Goal: Navigation & Orientation: Find specific page/section

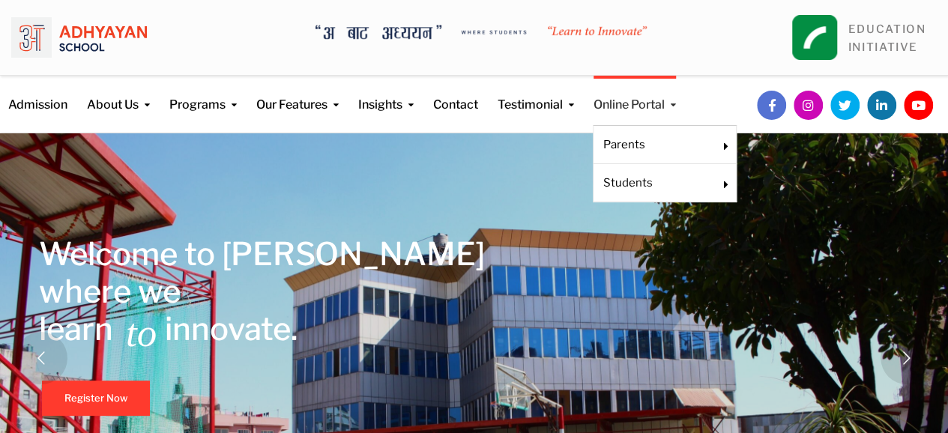
click at [673, 100] on link "Online Portal" at bounding box center [635, 95] width 82 height 38
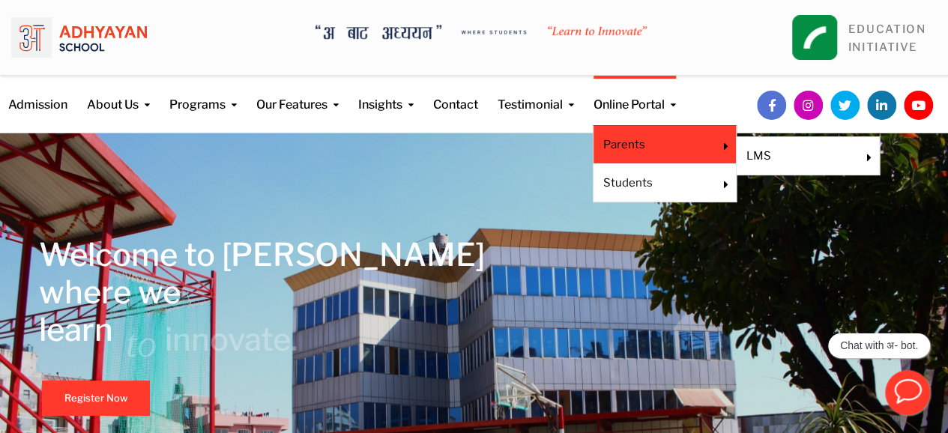
click at [646, 142] on link "Parents" at bounding box center [655, 144] width 103 height 16
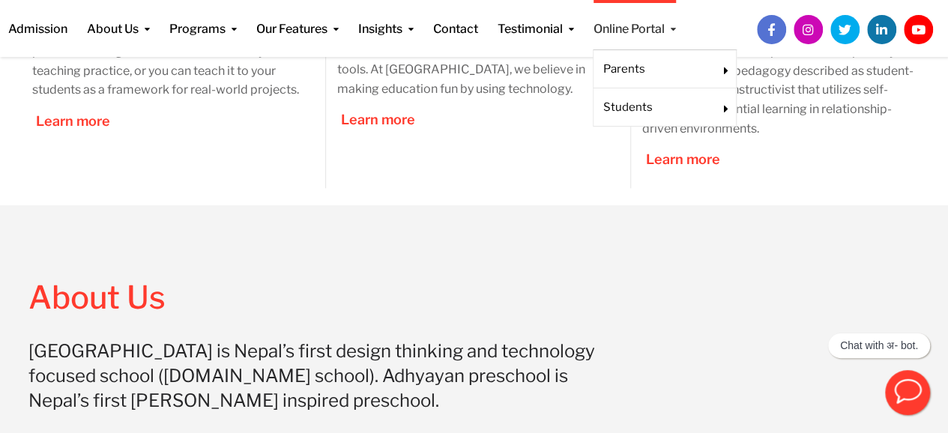
scroll to position [830, 0]
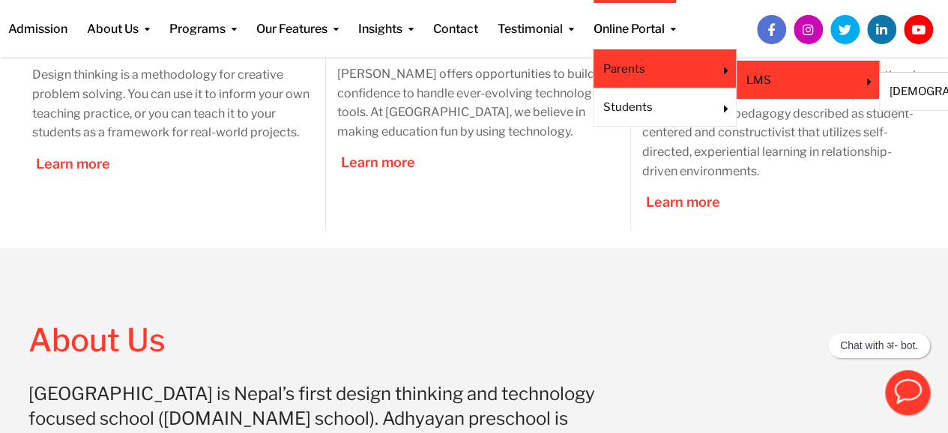
click at [798, 79] on link "LMS" at bounding box center [798, 80] width 103 height 16
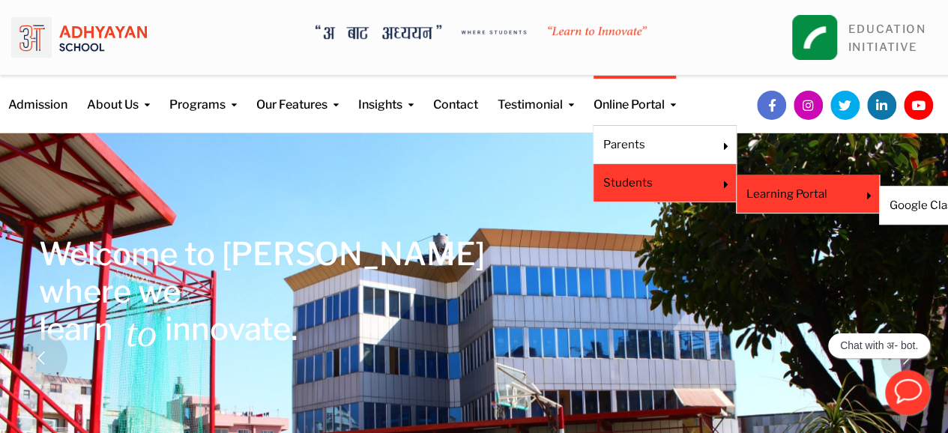
click at [799, 188] on link "Learning Portal" at bounding box center [798, 194] width 103 height 16
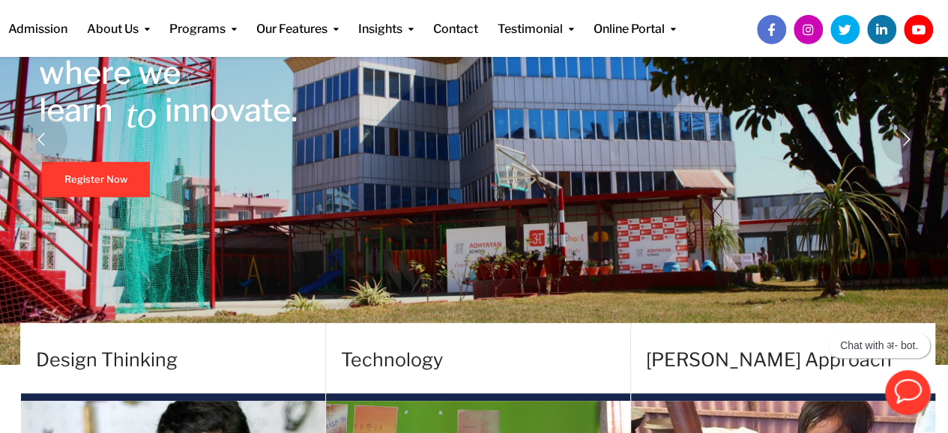
scroll to position [150, 0]
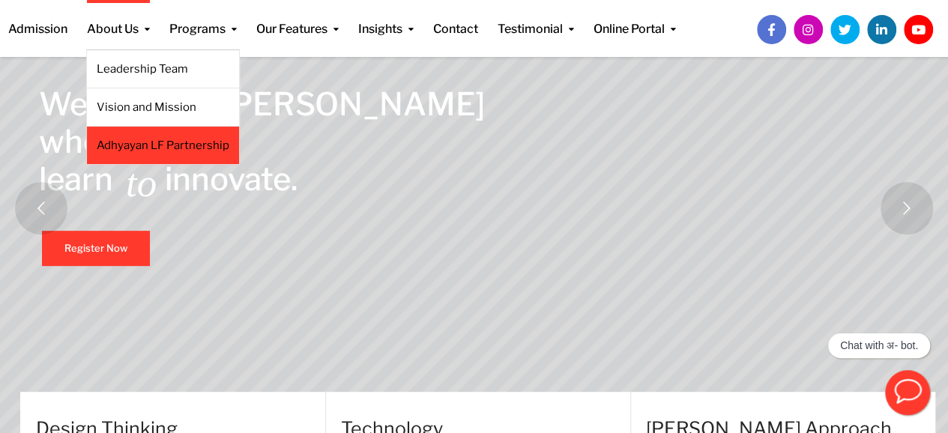
click at [144, 145] on link "Adhyayan LF Partnership" at bounding box center [163, 145] width 133 height 16
